Goal: Task Accomplishment & Management: Manage account settings

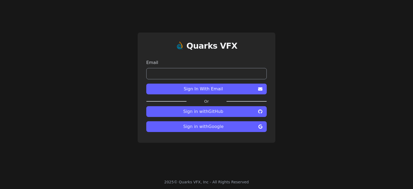
click at [224, 128] on span "Sign in with Google" at bounding box center [204, 126] width 106 height 6
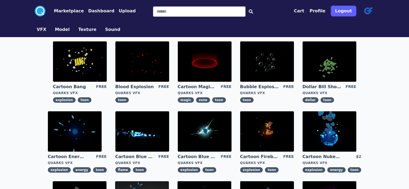
click at [375, 9] on img at bounding box center [368, 11] width 13 height 13
click at [375, 10] on img at bounding box center [368, 11] width 13 height 13
click at [35, 11] on circle at bounding box center [40, 11] width 11 height 11
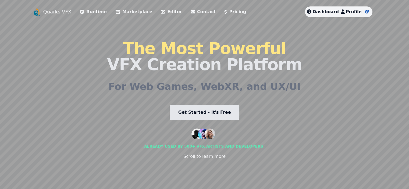
click at [362, 12] on span "Profile" at bounding box center [354, 11] width 16 height 5
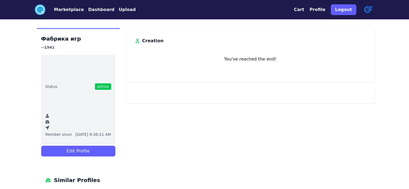
click at [326, 9] on button "Profile" at bounding box center [318, 9] width 16 height 6
click at [326, 8] on button "Profile" at bounding box center [318, 9] width 16 height 6
click at [375, 7] on img at bounding box center [368, 9] width 13 height 13
click at [304, 11] on button "Cart" at bounding box center [299, 9] width 10 height 6
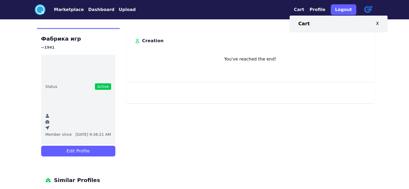
click at [286, 149] on div "Фабрика игр --1941 Status Active Member since [DATE] 9:36:21 AM Edit Profile Si…" at bounding box center [205, 110] width 344 height 165
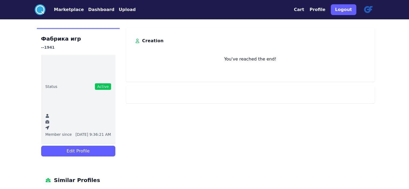
click at [375, 10] on img at bounding box center [368, 9] width 13 height 13
click at [304, 11] on button "Cart" at bounding box center [299, 9] width 10 height 6
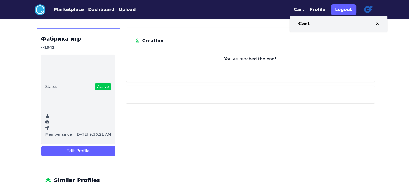
click at [326, 11] on button "Profile" at bounding box center [318, 9] width 16 height 6
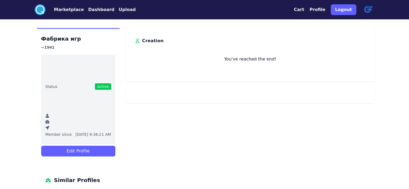
click at [356, 10] on button "Logout" at bounding box center [344, 9] width 26 height 11
